Goal: Task Accomplishment & Management: Manage account settings

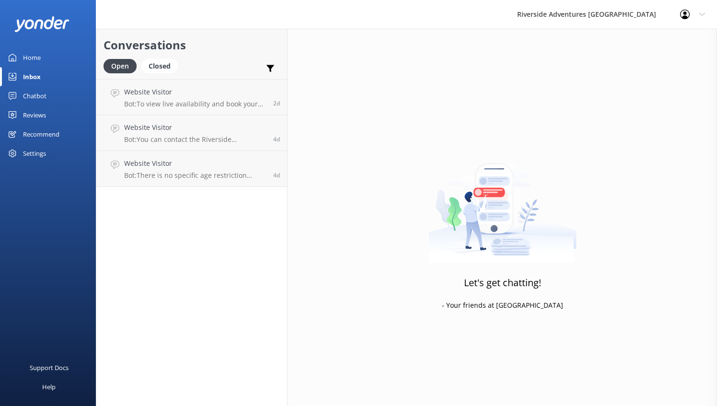
click at [33, 56] on div "Home" at bounding box center [32, 57] width 18 height 19
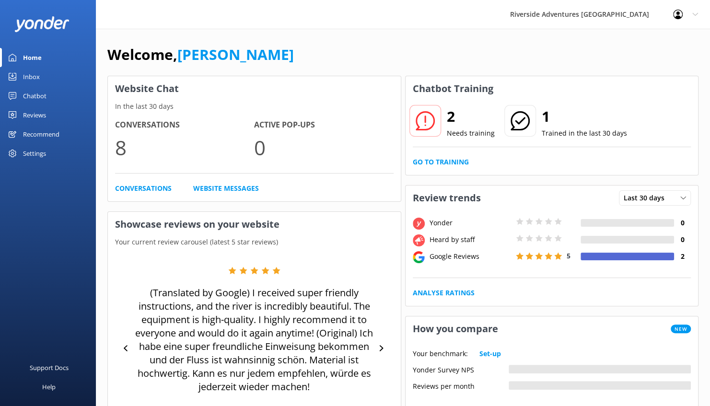
click at [34, 74] on div "Inbox" at bounding box center [31, 76] width 17 height 19
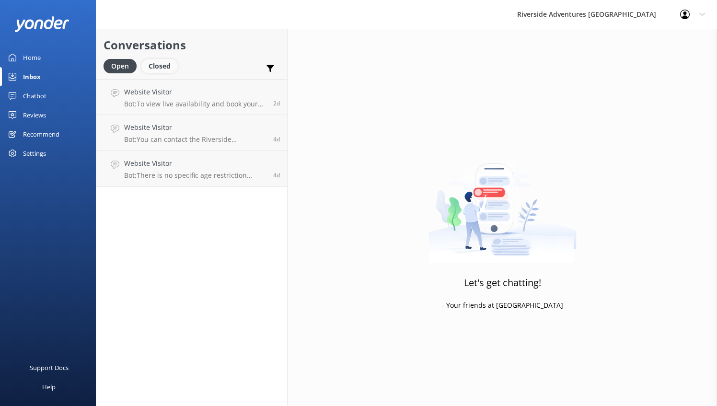
click at [158, 64] on div "Closed" at bounding box center [159, 66] width 36 height 14
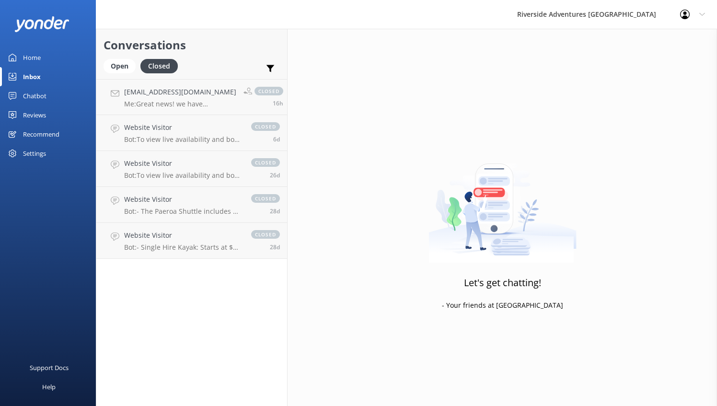
click at [44, 151] on div "Settings" at bounding box center [34, 153] width 23 height 19
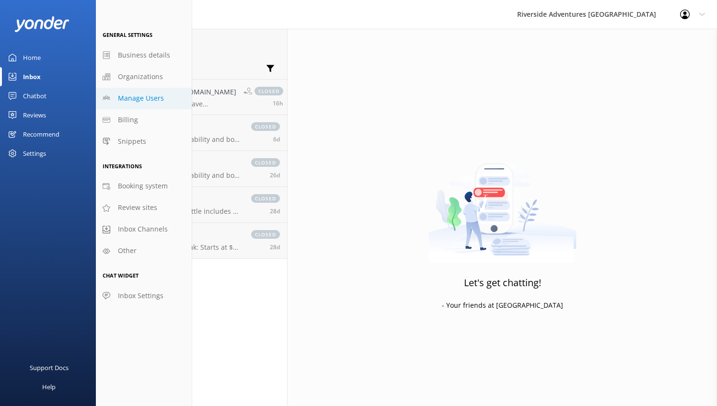
click at [142, 93] on span "Manage Users" at bounding box center [141, 98] width 46 height 11
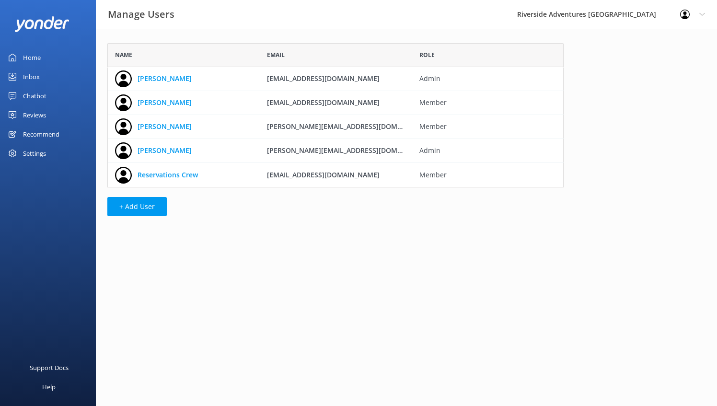
scroll to position [137, 449]
click at [190, 81] on link "[PERSON_NAME]" at bounding box center [165, 78] width 54 height 11
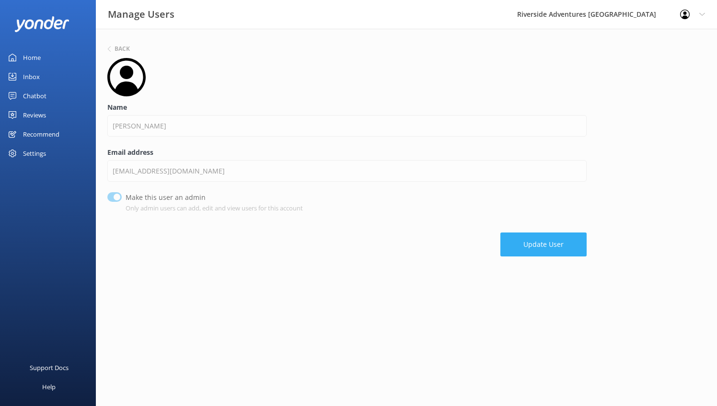
click at [561, 250] on button "Update User" at bounding box center [543, 244] width 86 height 24
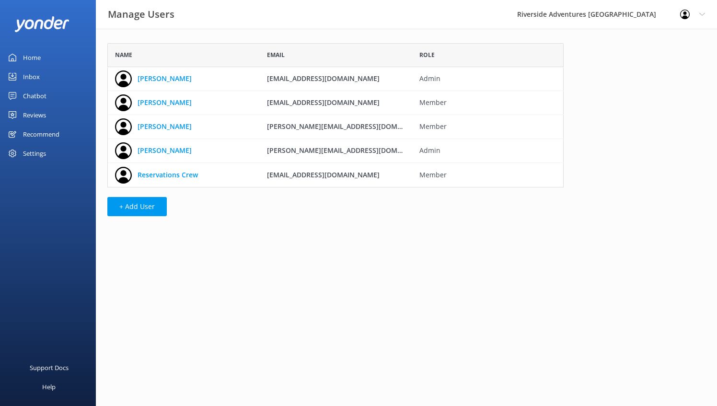
scroll to position [137, 449]
click at [155, 76] on link "[PERSON_NAME]" at bounding box center [165, 78] width 54 height 11
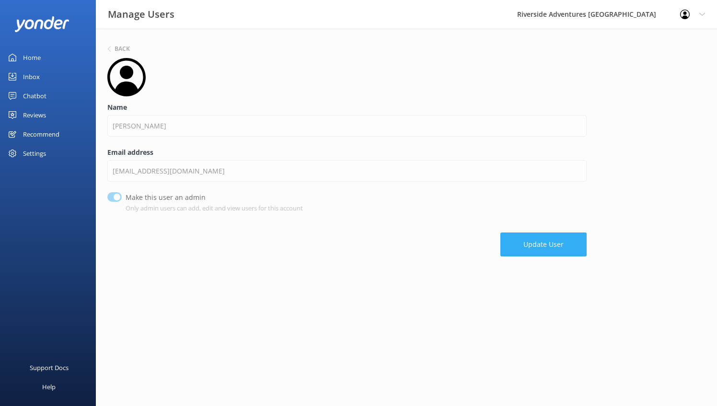
click at [532, 245] on button "Update User" at bounding box center [543, 244] width 86 height 24
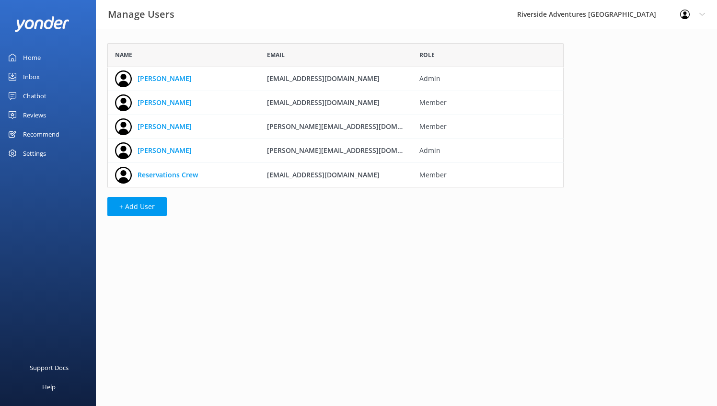
scroll to position [137, 449]
click at [126, 74] on icon "grid" at bounding box center [123, 78] width 17 height 17
click at [434, 76] on span "Admin" at bounding box center [488, 78] width 138 height 11
click at [391, 83] on div "[EMAIL_ADDRESS][DOMAIN_NAME]" at bounding box center [336, 79] width 152 height 24
click at [337, 77] on span "[EMAIL_ADDRESS][DOMAIN_NAME]" at bounding box center [323, 78] width 113 height 9
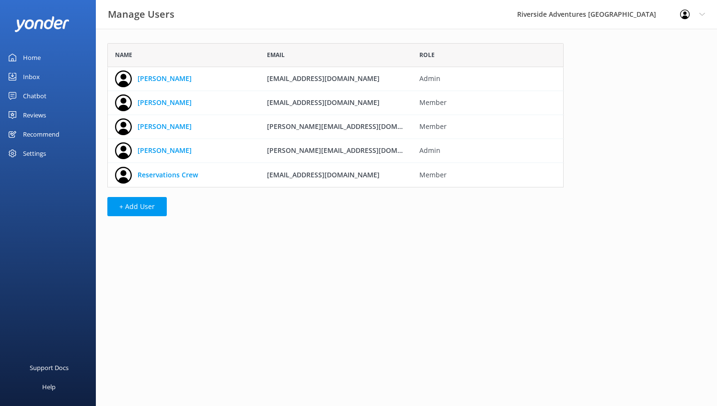
click at [42, 152] on div "Settings" at bounding box center [34, 153] width 23 height 19
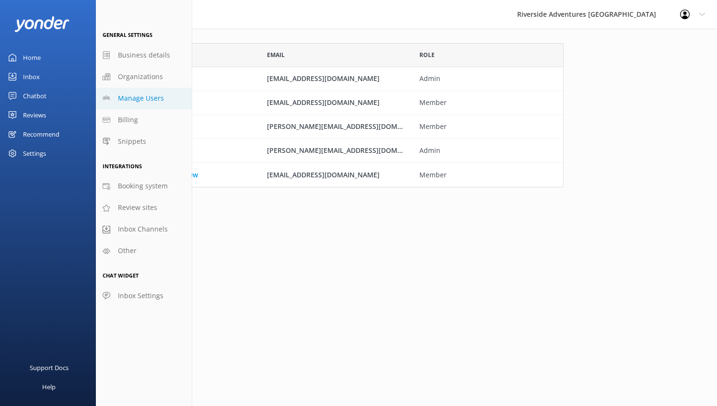
click at [143, 96] on span "Manage Users" at bounding box center [141, 98] width 46 height 11
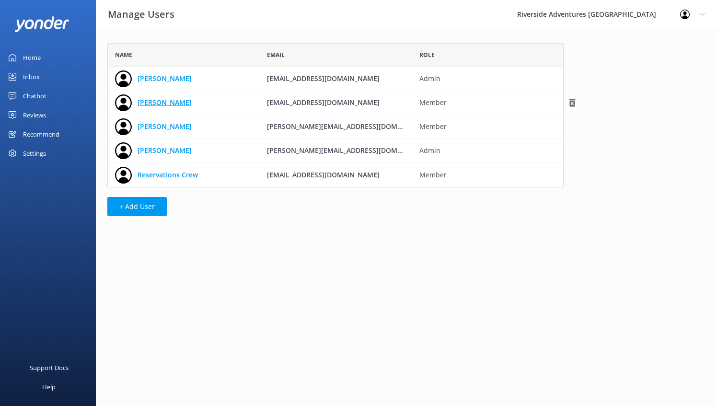
click at [165, 105] on link "[PERSON_NAME]" at bounding box center [165, 102] width 54 height 11
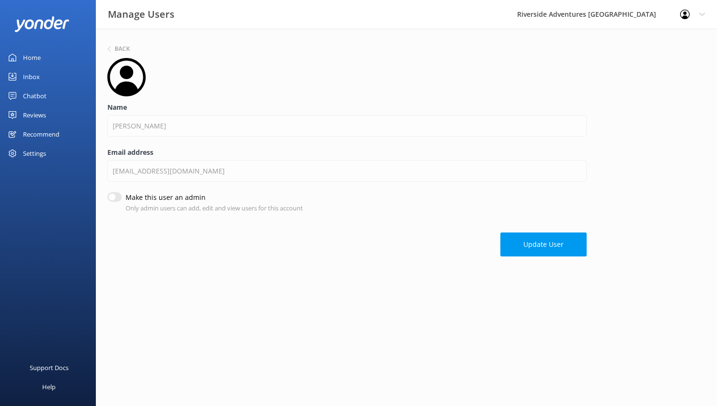
click at [167, 141] on div "Name [PERSON_NAME]" at bounding box center [346, 124] width 479 height 45
click at [523, 238] on button "Update User" at bounding box center [543, 244] width 86 height 24
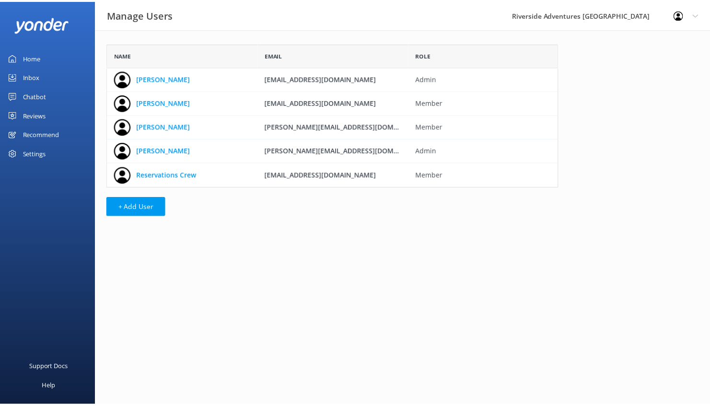
scroll to position [137, 449]
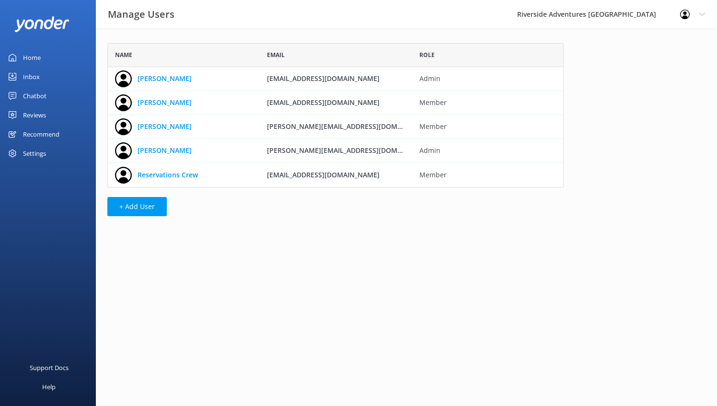
click at [704, 12] on icon at bounding box center [702, 15] width 6 height 6
click at [662, 45] on link "Profile Settings" at bounding box center [670, 41] width 96 height 24
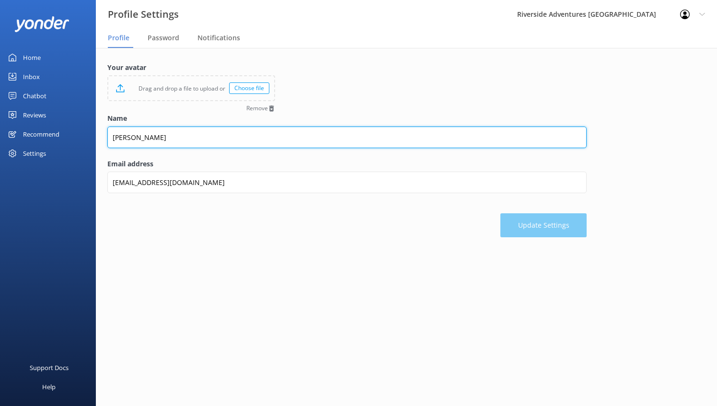
click at [222, 137] on input "[PERSON_NAME]" at bounding box center [346, 138] width 479 height 22
type input "Memorie"
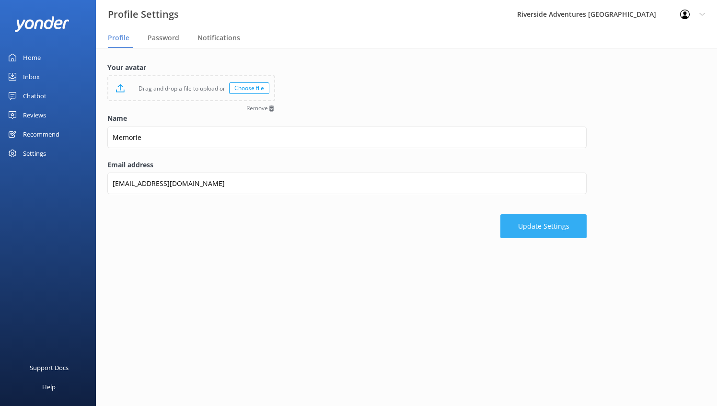
click at [549, 227] on button "Update Settings" at bounding box center [543, 226] width 86 height 24
click at [35, 56] on div "Home" at bounding box center [32, 57] width 18 height 19
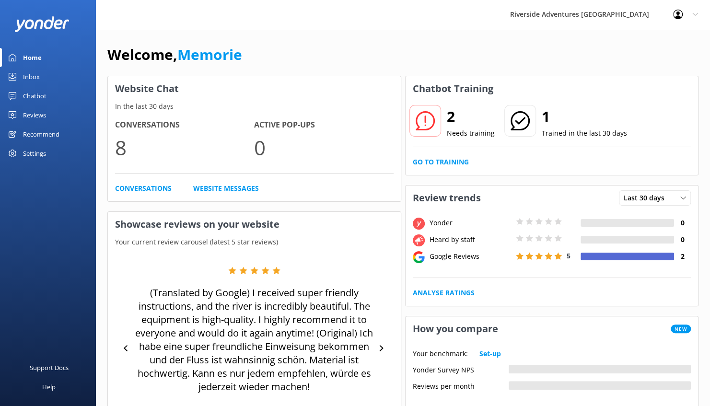
click at [38, 154] on div "Settings" at bounding box center [34, 153] width 23 height 19
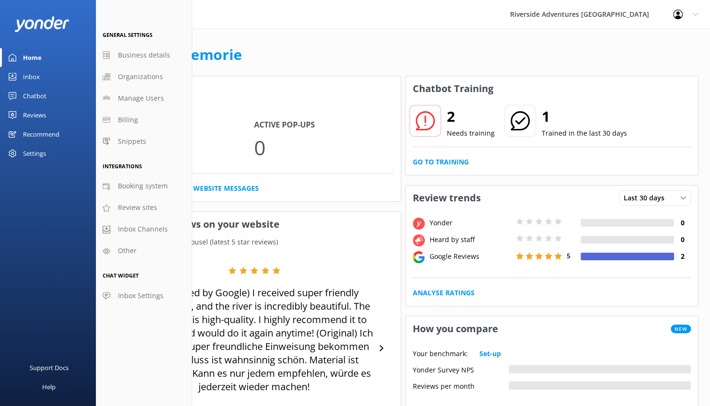
drag, startPoint x: 709, startPoint y: 59, endPoint x: 681, endPoint y: 181, distance: 125.1
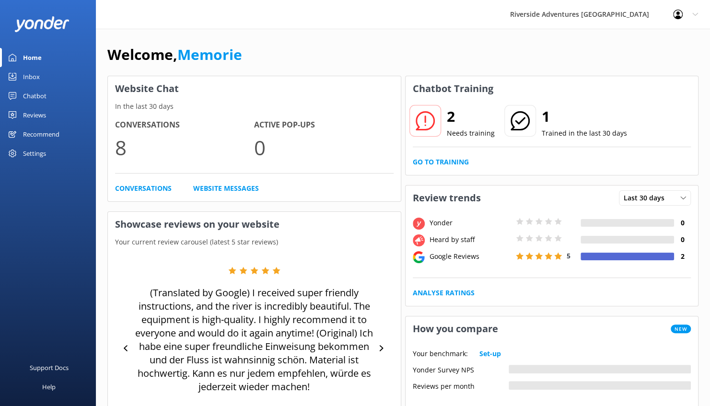
click at [552, 59] on div "Welcome, Memorie" at bounding box center [402, 59] width 591 height 33
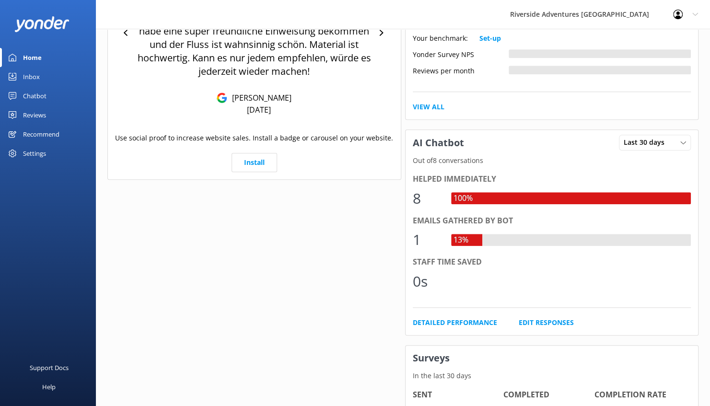
scroll to position [301, 0]
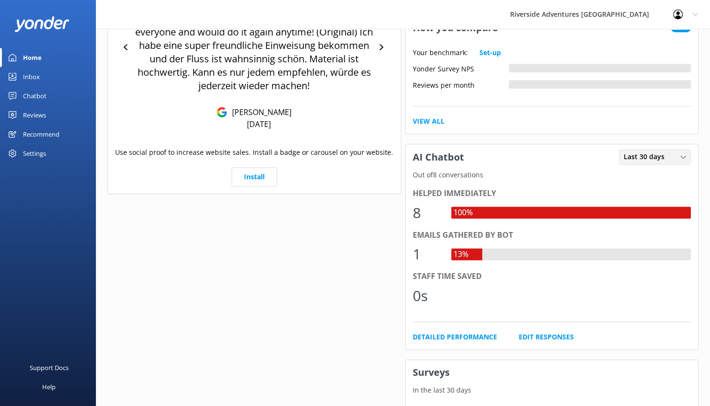
click at [677, 155] on div "Last 30 days" at bounding box center [654, 156] width 67 height 11
click at [660, 177] on link "Last 7 days" at bounding box center [661, 176] width 85 height 19
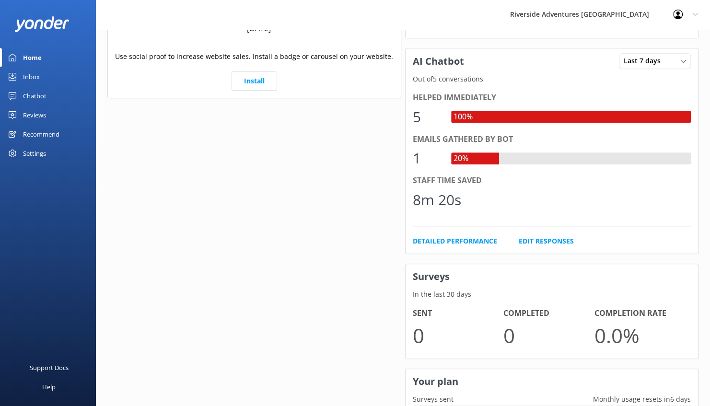
scroll to position [0, 0]
